Goal: Navigation & Orientation: Find specific page/section

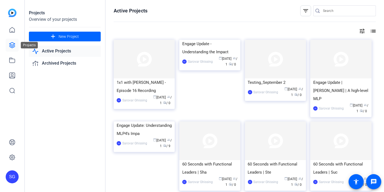
click at [12, 45] on icon at bounding box center [12, 45] width 6 height 6
click at [353, 68] on img at bounding box center [340, 59] width 61 height 39
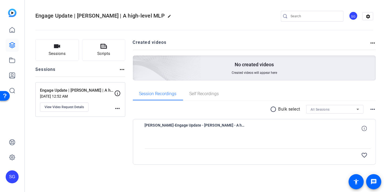
click at [11, 10] on img at bounding box center [12, 13] width 8 height 8
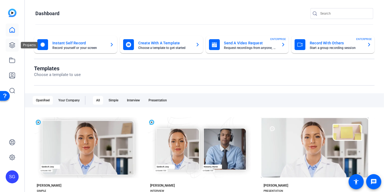
click at [9, 40] on link at bounding box center [12, 45] width 13 height 13
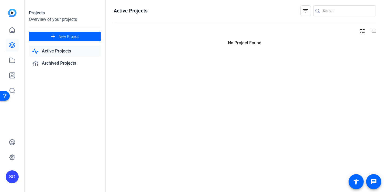
click at [10, 45] on icon at bounding box center [12, 45] width 6 height 6
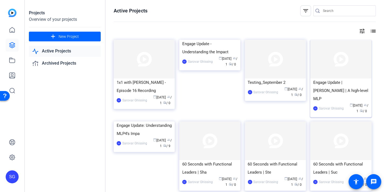
click at [335, 56] on img at bounding box center [340, 59] width 61 height 39
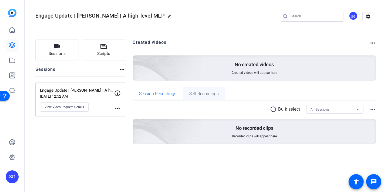
click at [202, 90] on span "Self Recordings" at bounding box center [204, 93] width 29 height 13
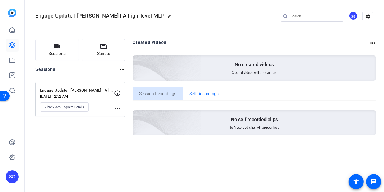
click at [162, 89] on span "Session Recordings" at bounding box center [157, 93] width 37 height 13
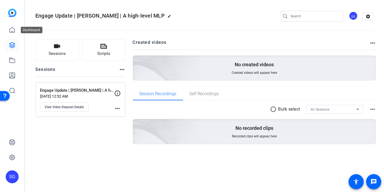
click at [12, 9] on img at bounding box center [12, 13] width 8 height 8
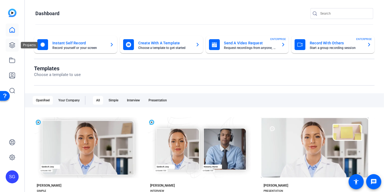
click at [13, 44] on icon at bounding box center [11, 44] width 5 height 5
